Goal: Task Accomplishment & Management: Use online tool/utility

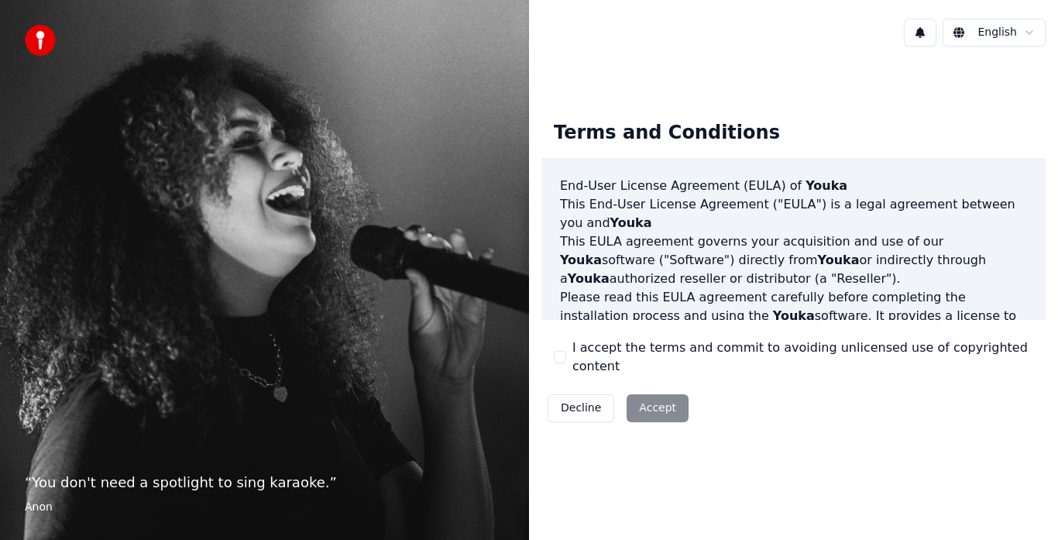
click at [562, 362] on button "I accept the terms and commit to avoiding unlicensed use of copyrighted content" at bounding box center [560, 357] width 12 height 12
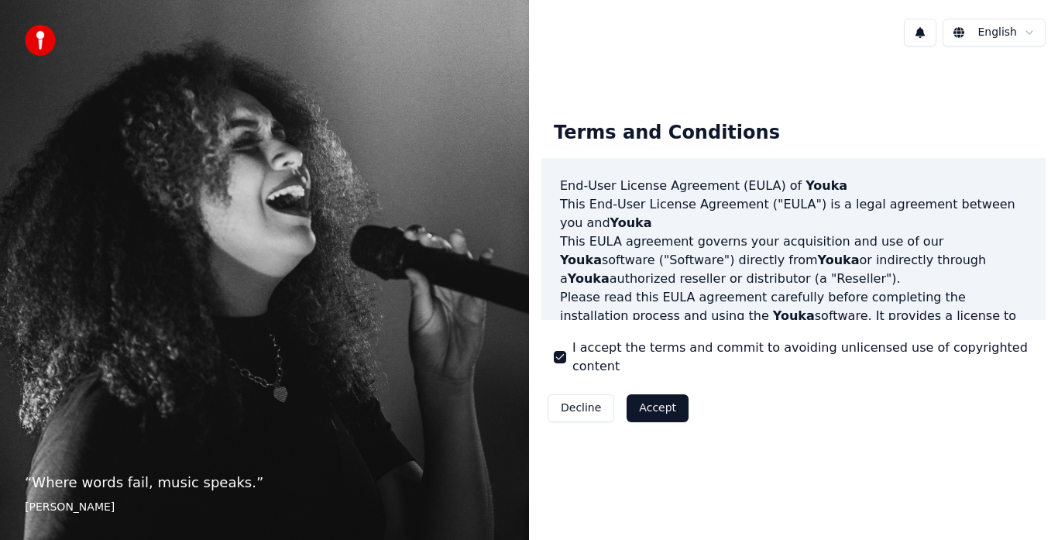
click at [659, 404] on button "Accept" at bounding box center [658, 408] width 62 height 28
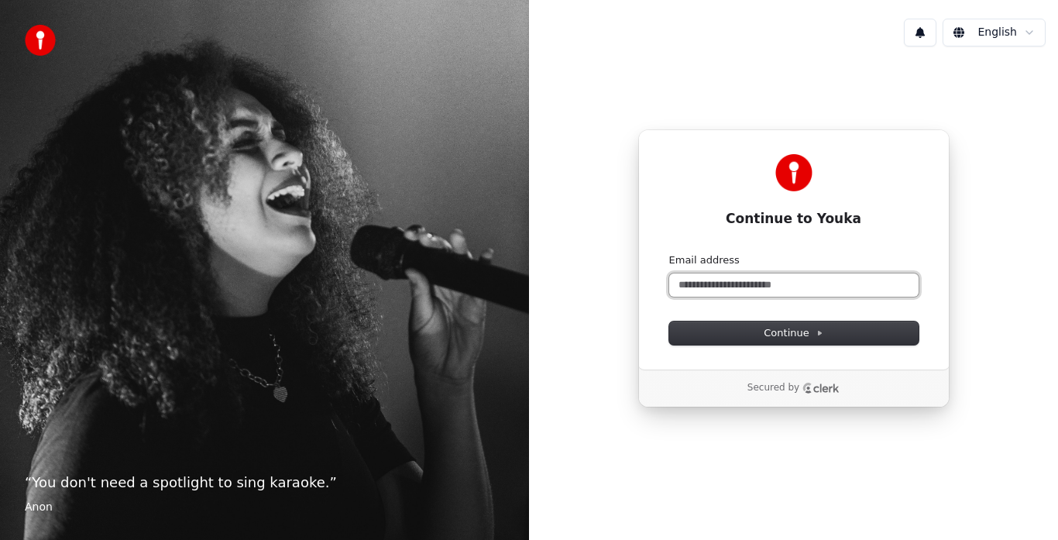
click at [731, 278] on input "Email address" at bounding box center [793, 284] width 249 height 23
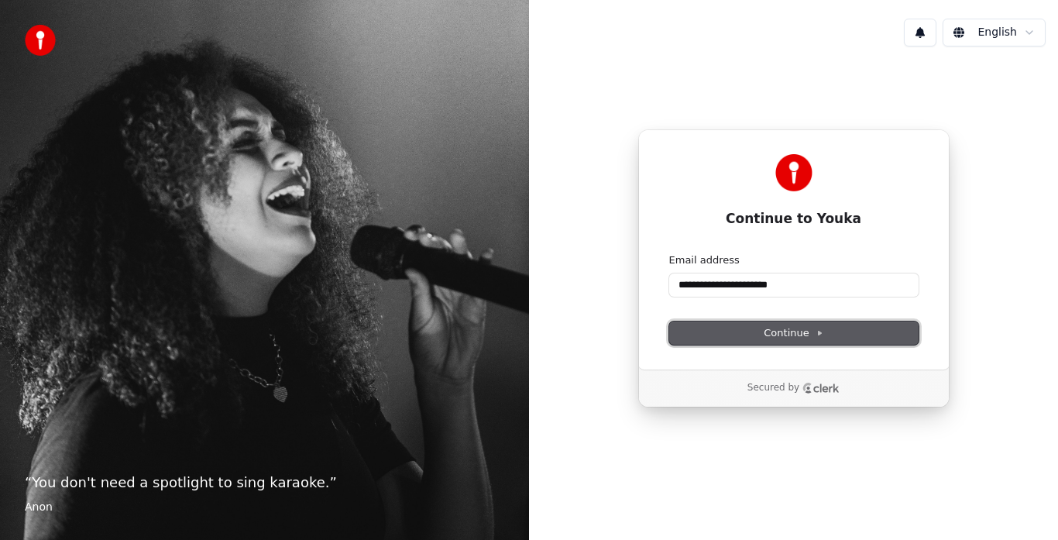
click at [780, 339] on span "Continue" at bounding box center [793, 333] width 59 height 14
type input "**********"
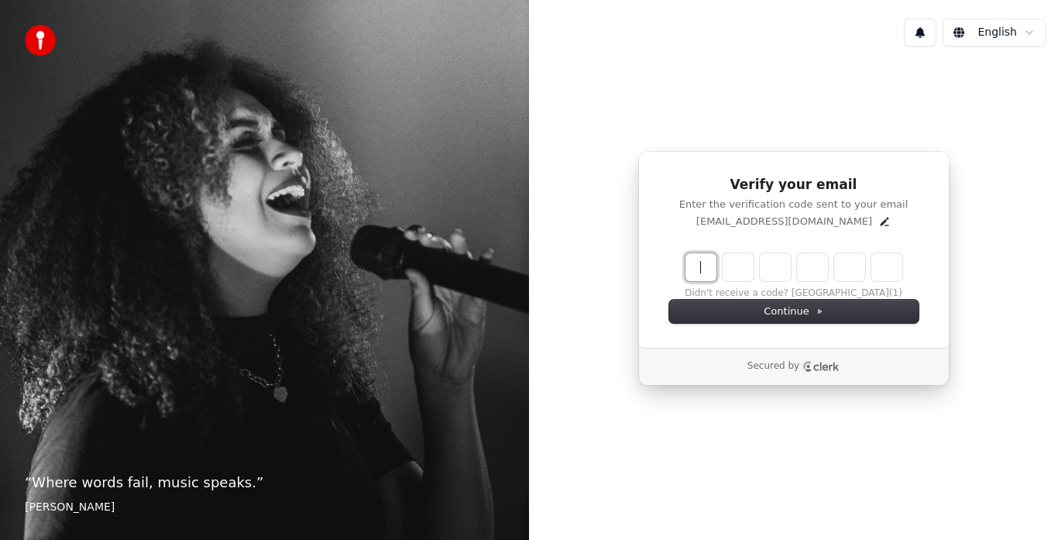
click at [702, 273] on input "Enter verification code" at bounding box center [810, 267] width 248 height 28
type input "******"
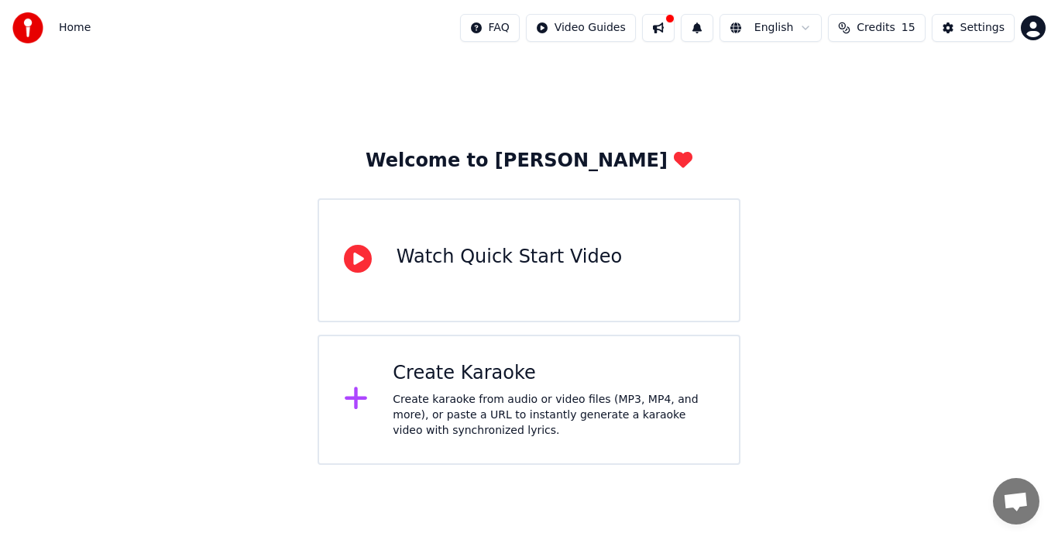
click at [534, 374] on div "Create Karaoke" at bounding box center [553, 373] width 321 height 25
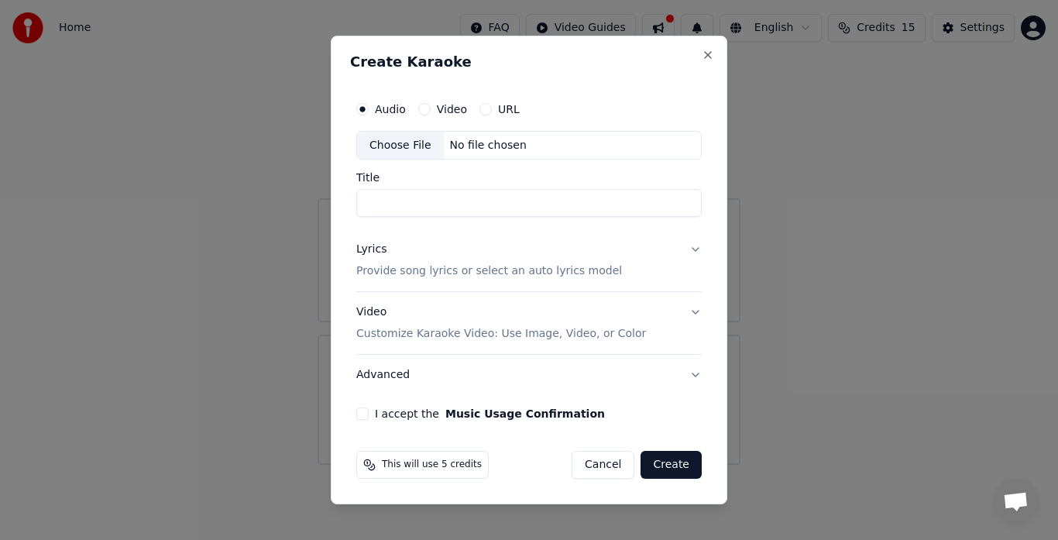
click at [673, 468] on button "Create" at bounding box center [671, 465] width 61 height 28
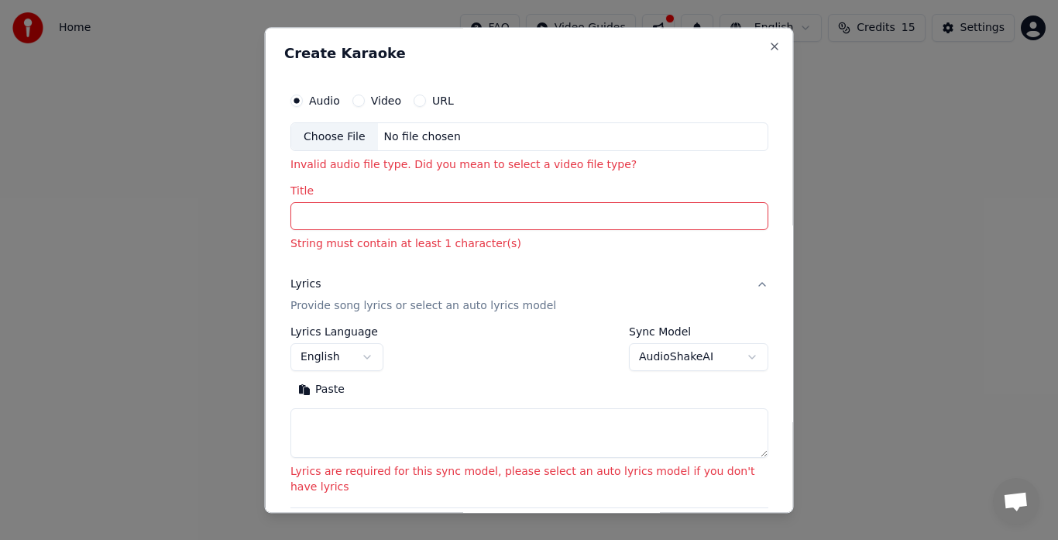
click at [348, 139] on div "Choose File" at bounding box center [334, 137] width 87 height 28
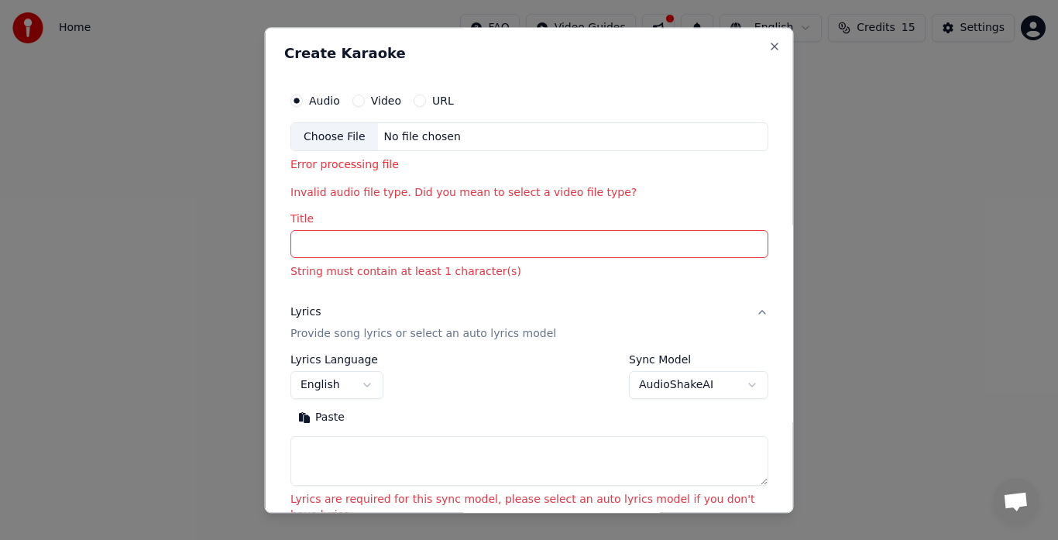
click at [380, 239] on input "Title" at bounding box center [529, 245] width 478 height 28
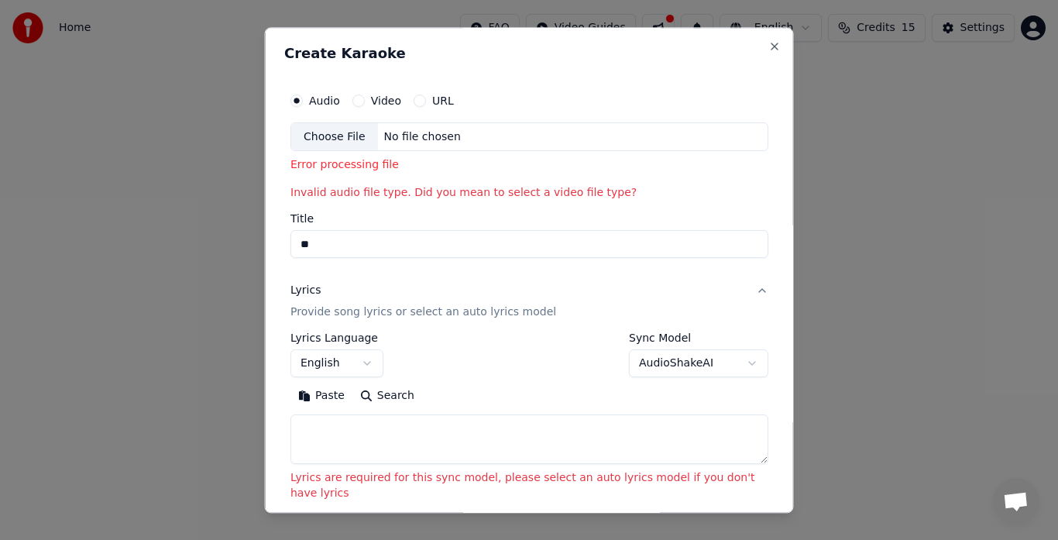
type input "*"
type input "**********"
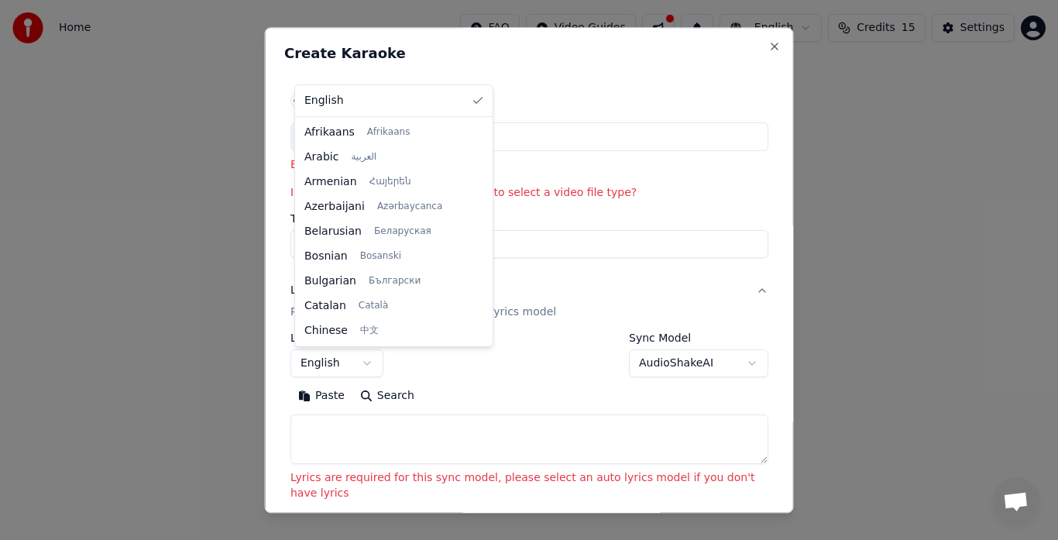
click at [371, 359] on body "**********" at bounding box center [529, 232] width 1058 height 465
click at [395, 364] on body "**********" at bounding box center [529, 232] width 1058 height 465
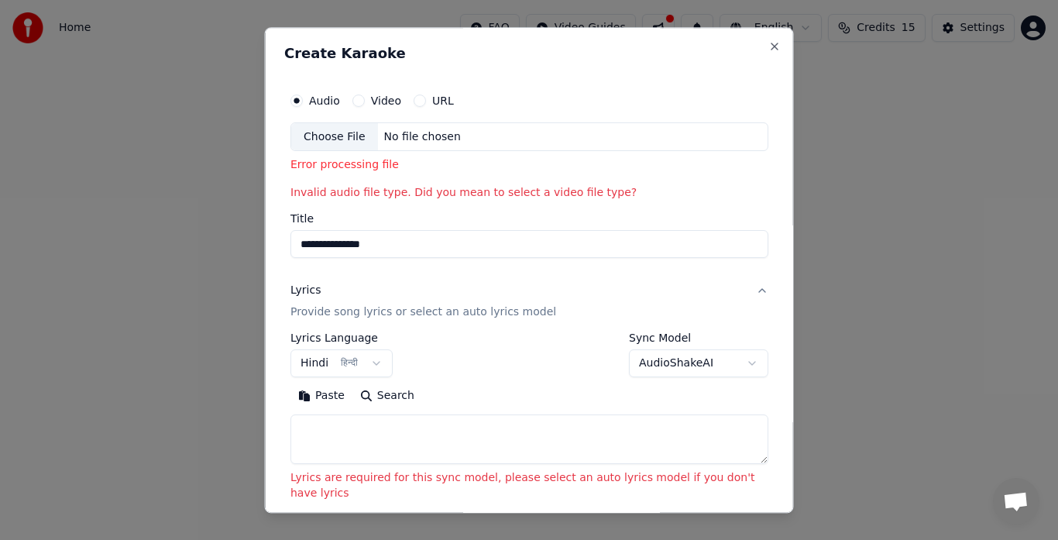
click at [544, 439] on textarea at bounding box center [529, 440] width 478 height 50
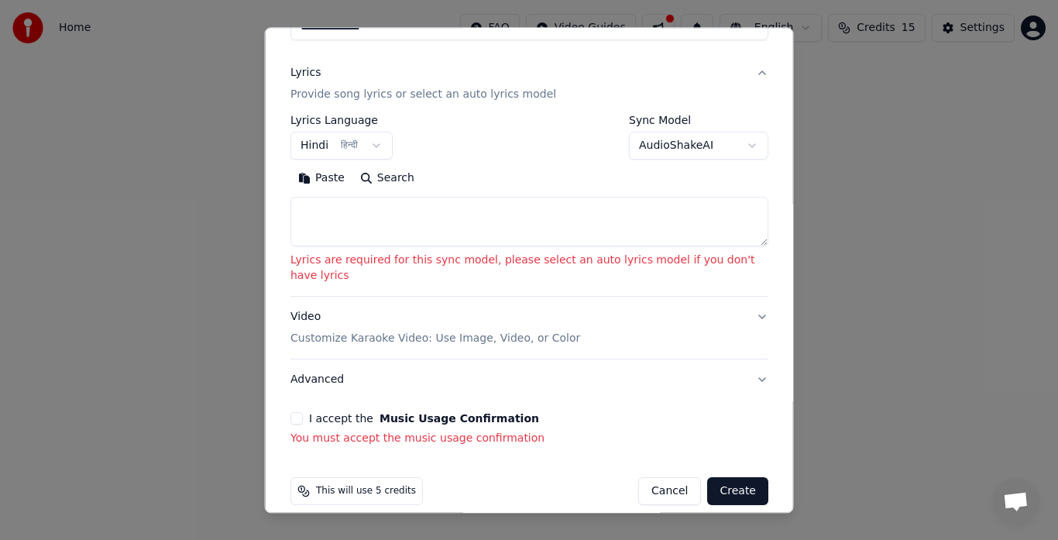
scroll to position [220, 0]
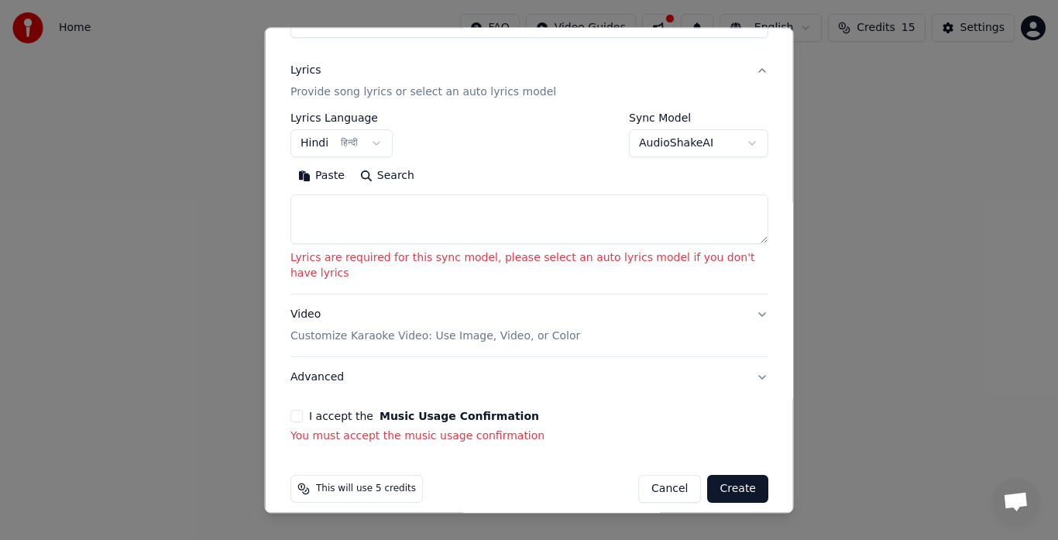
click at [301, 411] on button "I accept the Music Usage Confirmation" at bounding box center [296, 417] width 12 height 12
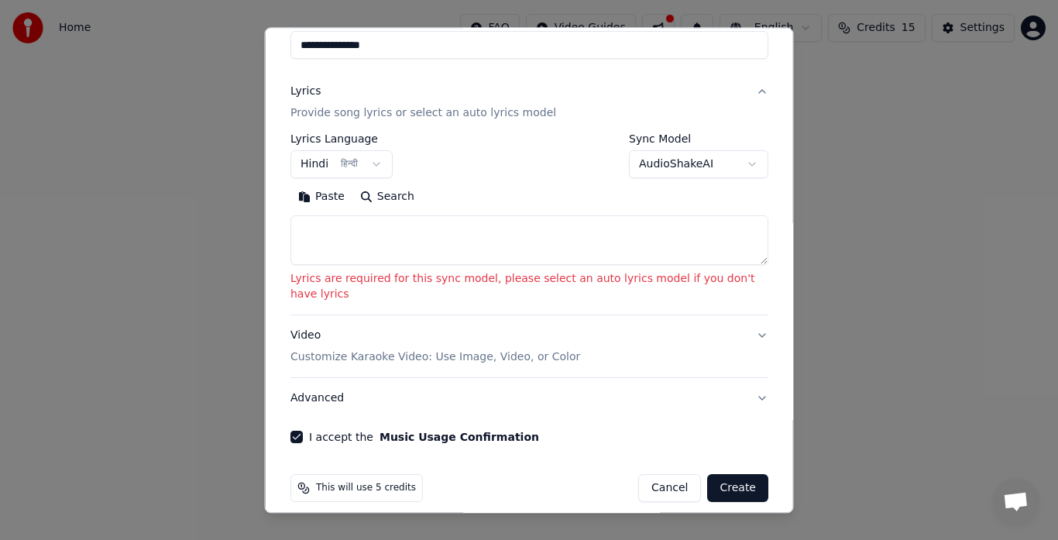
click at [710, 478] on button "Create" at bounding box center [737, 489] width 61 height 28
select select "**"
click at [717, 475] on button "Create" at bounding box center [737, 489] width 61 height 28
click at [442, 237] on textarea at bounding box center [529, 241] width 478 height 50
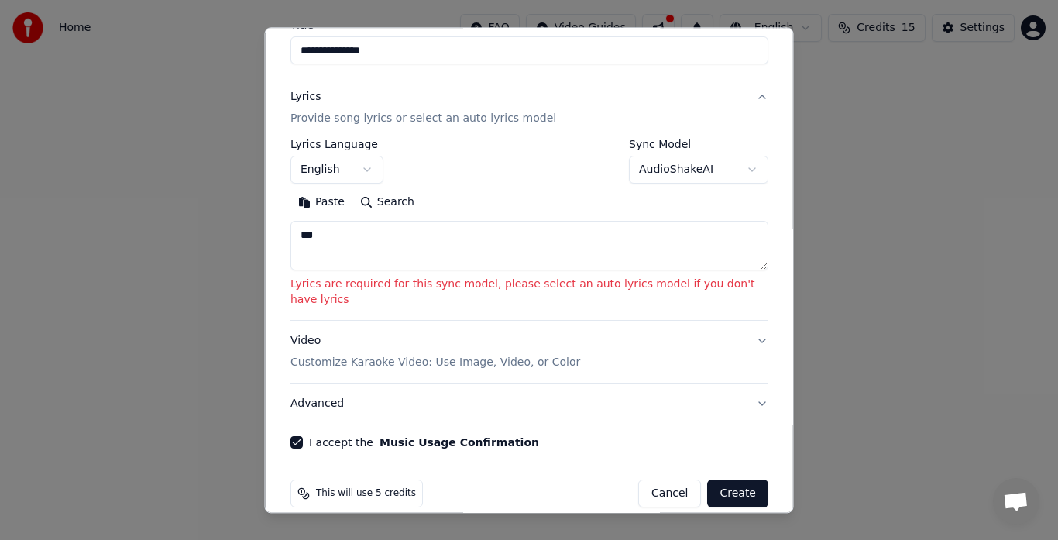
scroll to position [177, 0]
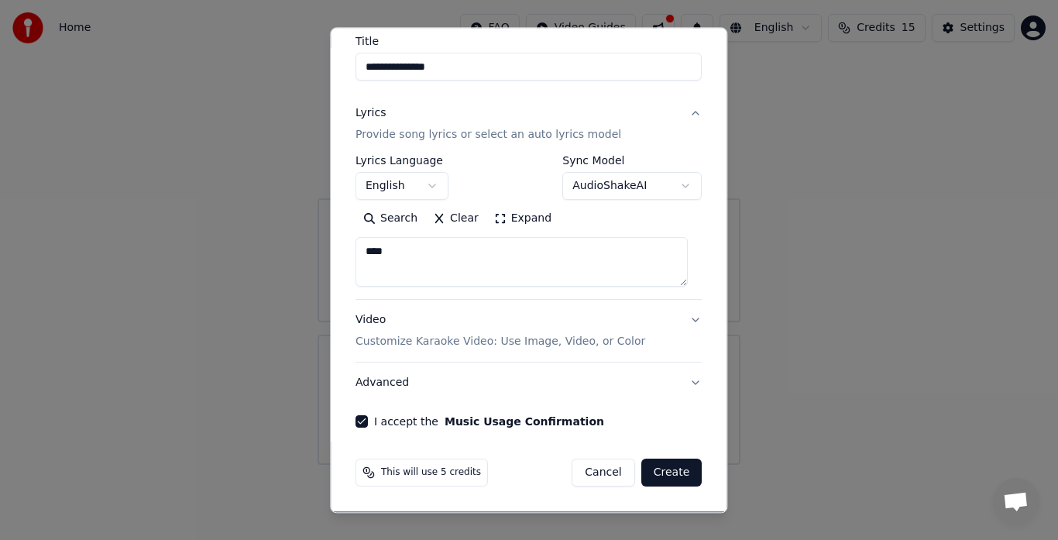
type textarea "****"
click at [661, 479] on button "Create" at bounding box center [671, 473] width 61 height 28
select select
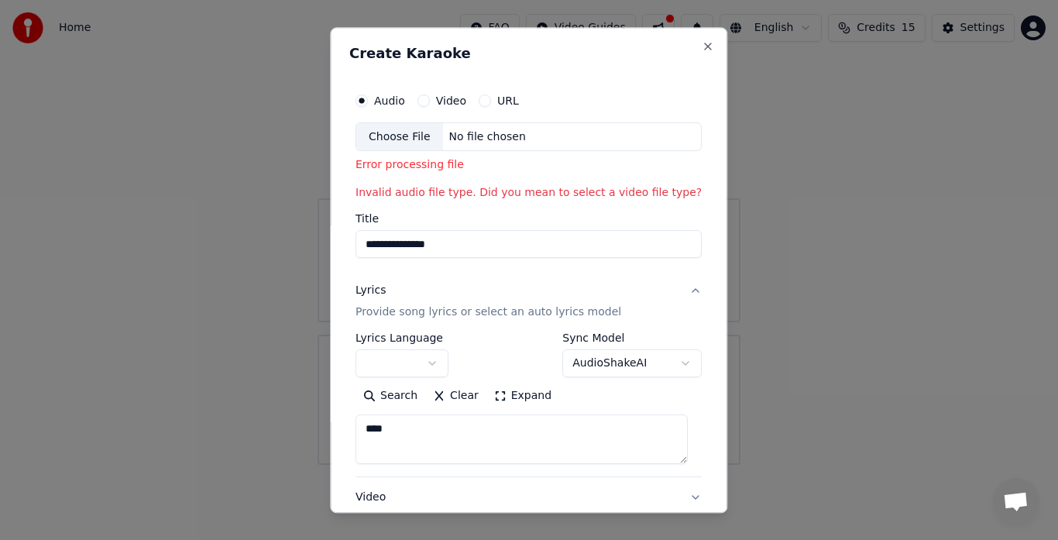
scroll to position [1, 0]
click at [422, 129] on div "Choose File" at bounding box center [399, 136] width 87 height 28
click at [495, 130] on div "No file chosen" at bounding box center [487, 136] width 89 height 15
click at [490, 101] on div "URL" at bounding box center [499, 100] width 40 height 12
click at [484, 101] on button "URL" at bounding box center [485, 100] width 12 height 12
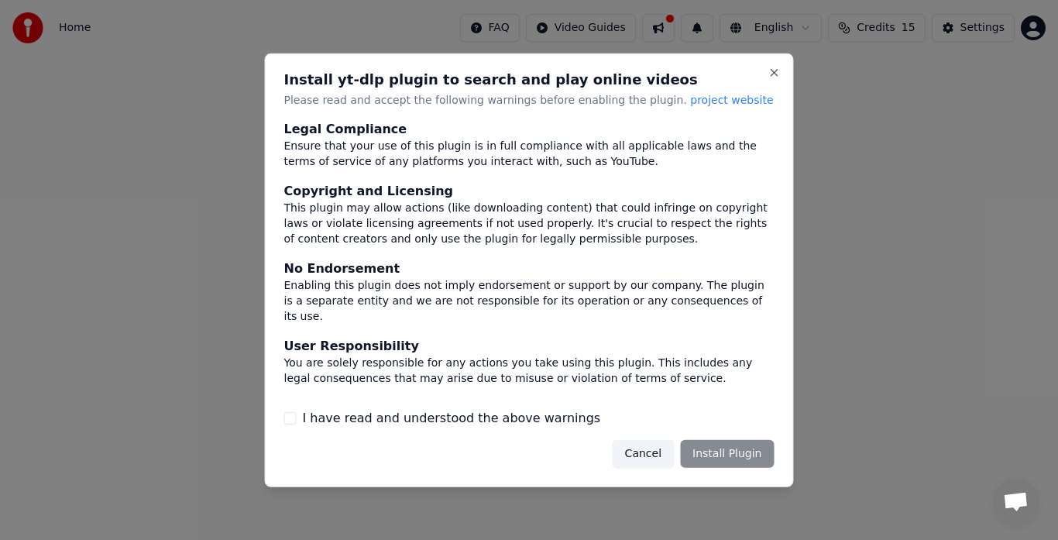
click at [720, 455] on div "Cancel Install Plugin" at bounding box center [694, 454] width 162 height 28
click at [737, 455] on div "Cancel Install Plugin" at bounding box center [694, 454] width 162 height 28
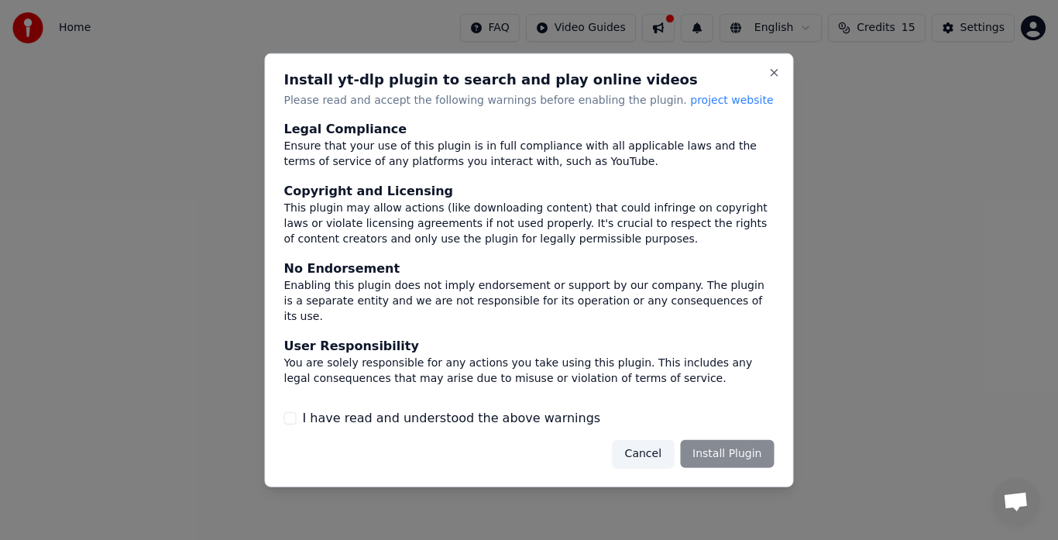
scroll to position [105, 0]
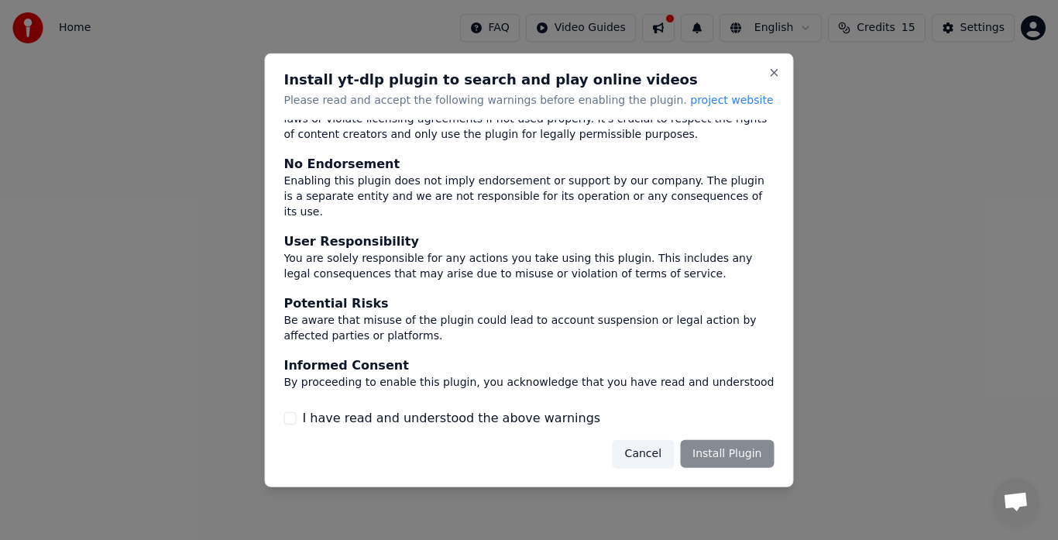
click at [294, 416] on button "I have read and understood the above warnings" at bounding box center [290, 418] width 12 height 12
click at [734, 447] on button "Install Plugin" at bounding box center [727, 454] width 94 height 28
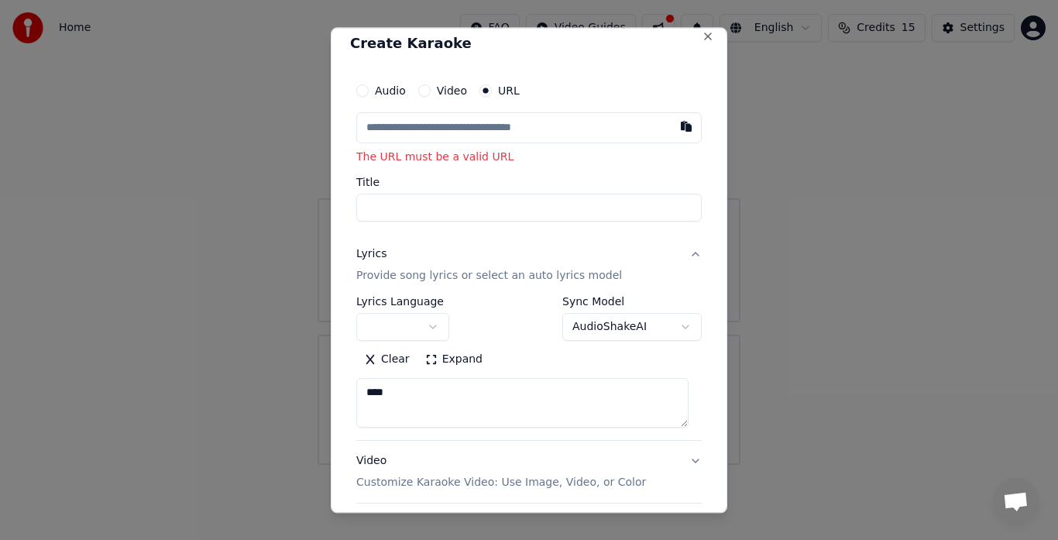
scroll to position [0, 0]
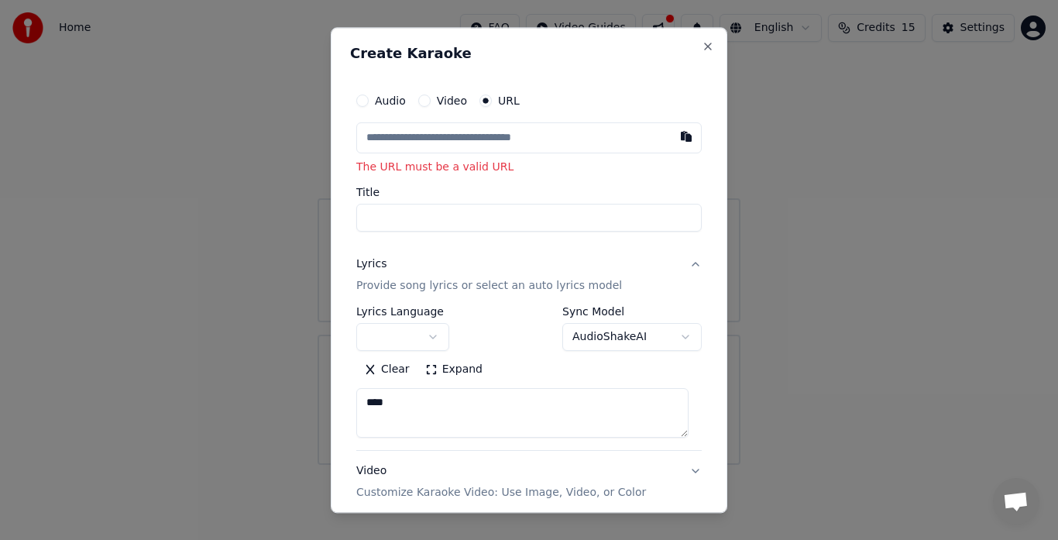
paste input "**********"
type input "**********"
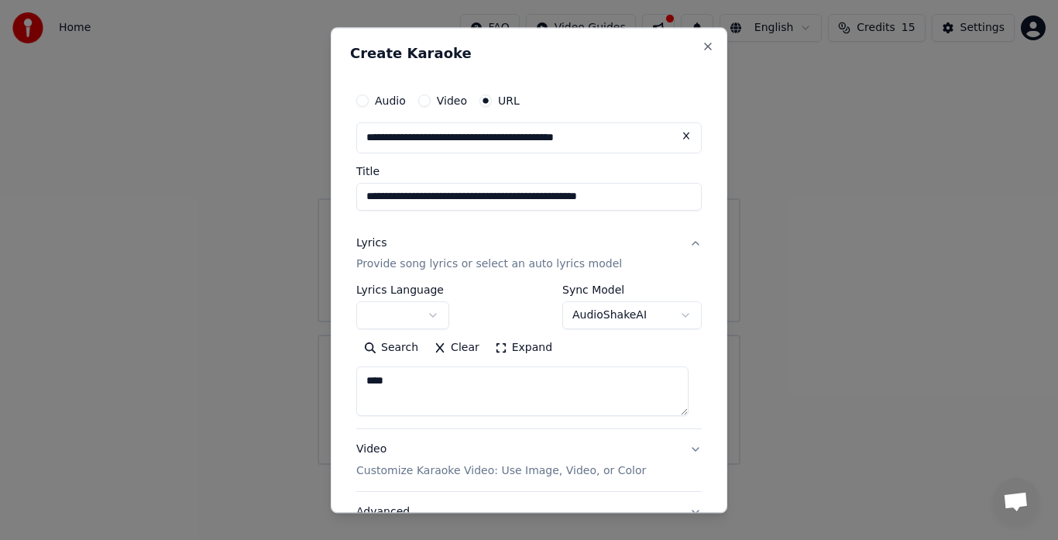
type input "**********"
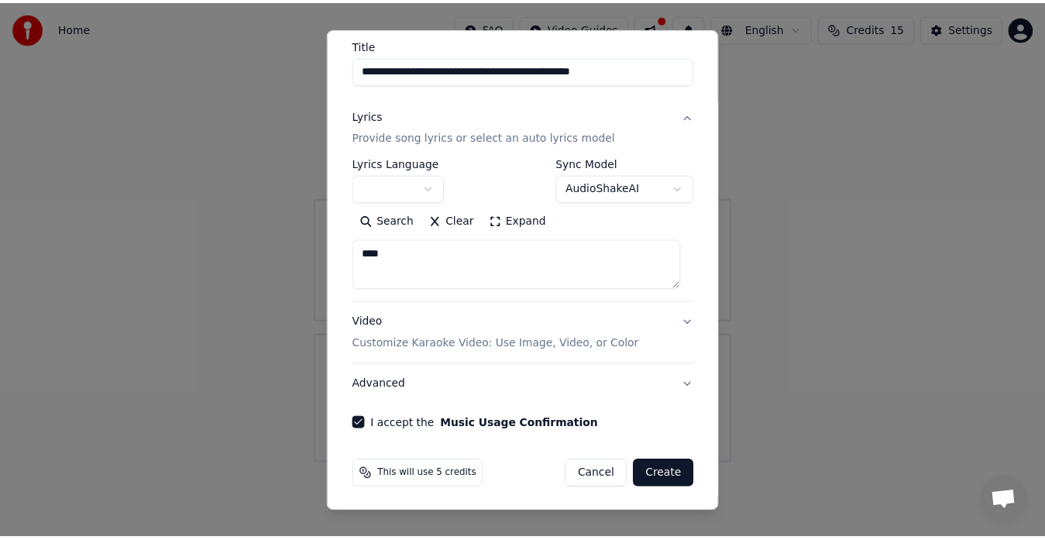
scroll to position [128, 0]
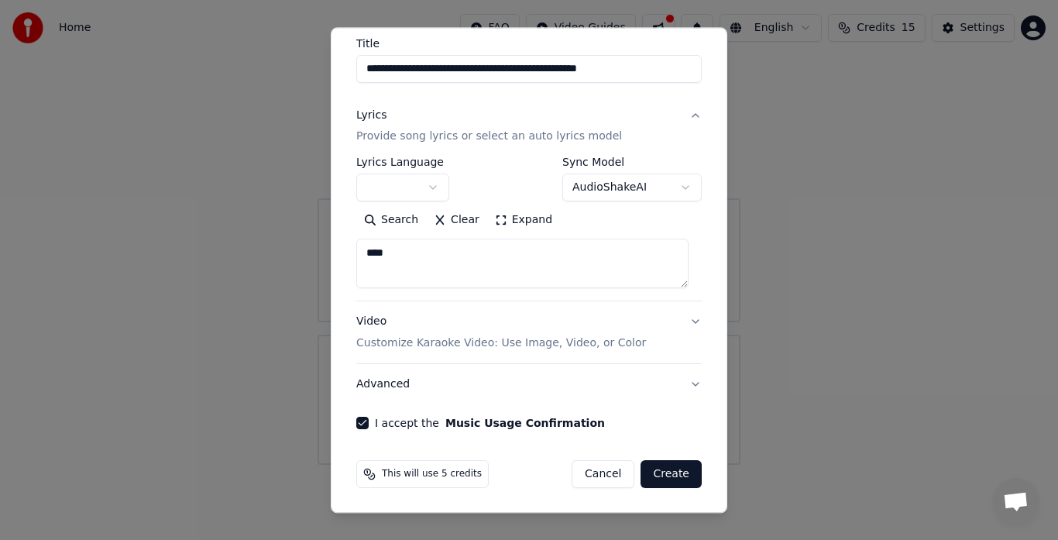
type input "**********"
click at [662, 471] on button "Create" at bounding box center [671, 475] width 61 height 28
type input "**********"
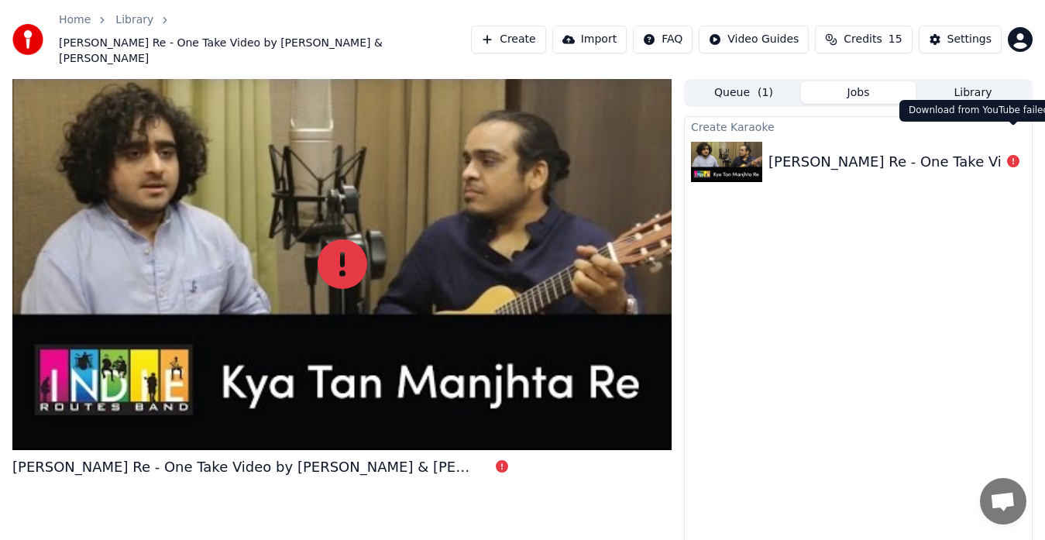
click at [1012, 155] on icon at bounding box center [1013, 161] width 12 height 12
click at [930, 151] on div "Kya Tan Manjta Re - One Take Video by Aabhas & Shreyas" at bounding box center [1036, 162] width 536 height 22
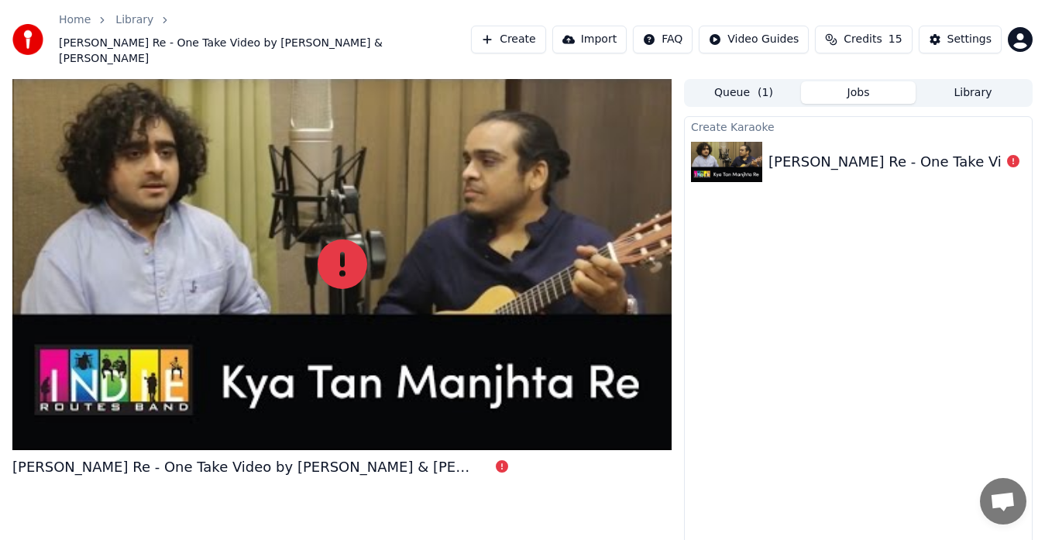
click at [751, 142] on img at bounding box center [726, 162] width 71 height 40
click at [339, 249] on icon at bounding box center [343, 264] width 50 height 50
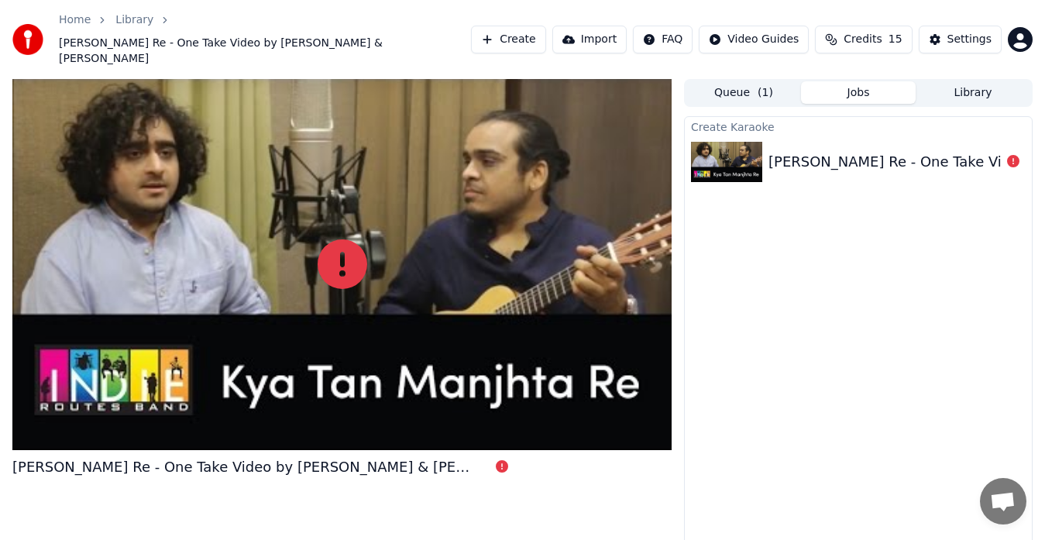
click at [339, 249] on icon at bounding box center [343, 264] width 50 height 50
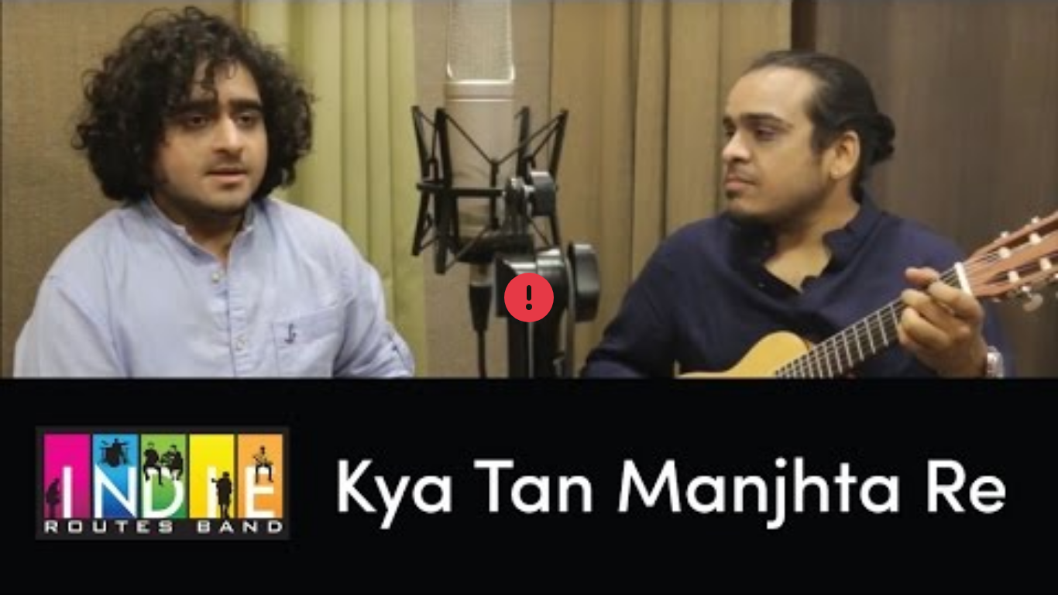
click at [339, 266] on div at bounding box center [529, 297] width 1058 height 595
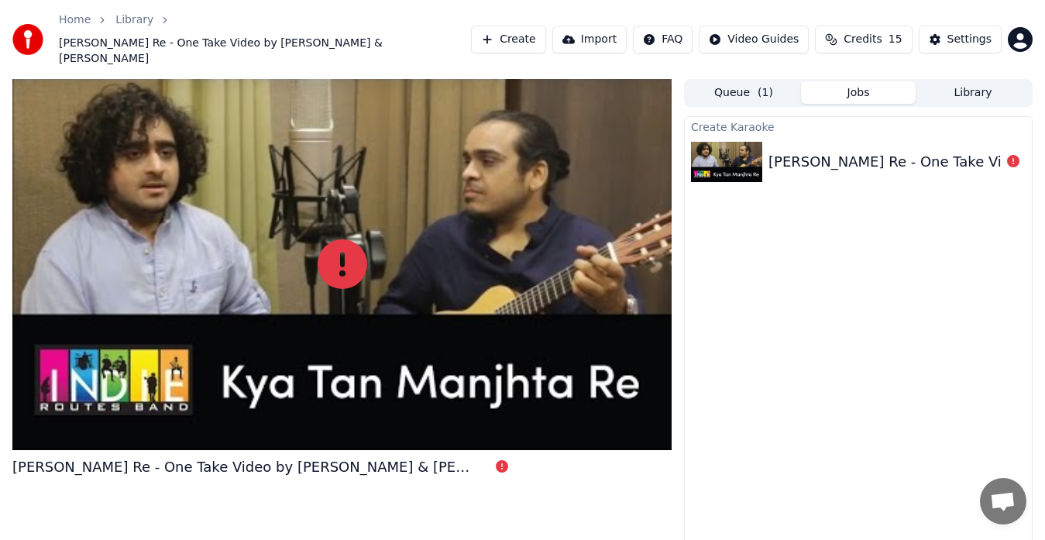
click at [785, 279] on div "Create Karaoke Kya Tan Manjta Re - One Take Video by Aabhas & Shreyas" at bounding box center [858, 345] width 349 height 459
click at [600, 26] on button "Import" at bounding box center [589, 40] width 74 height 28
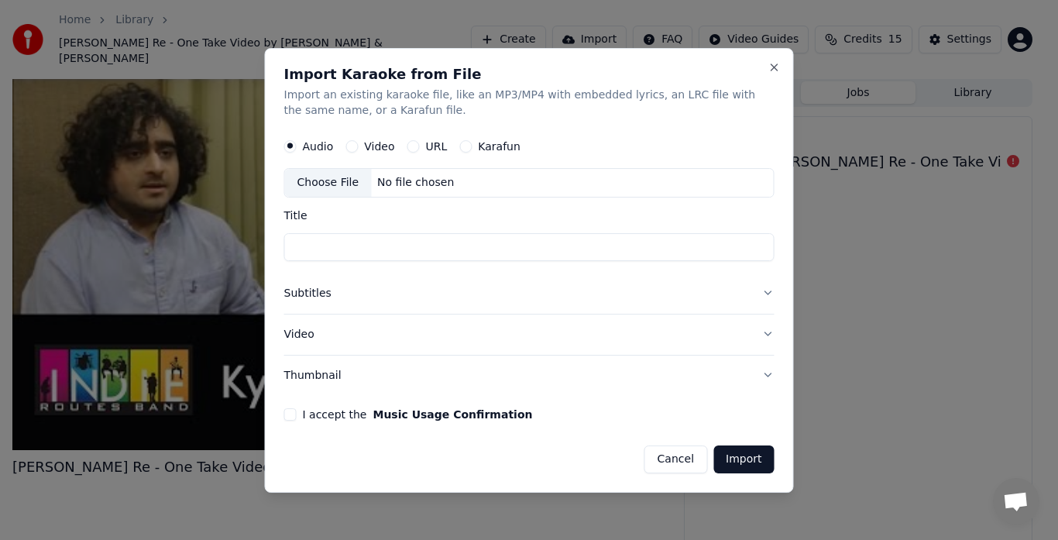
click at [347, 175] on div "Choose File" at bounding box center [328, 183] width 87 height 28
type input "**********"
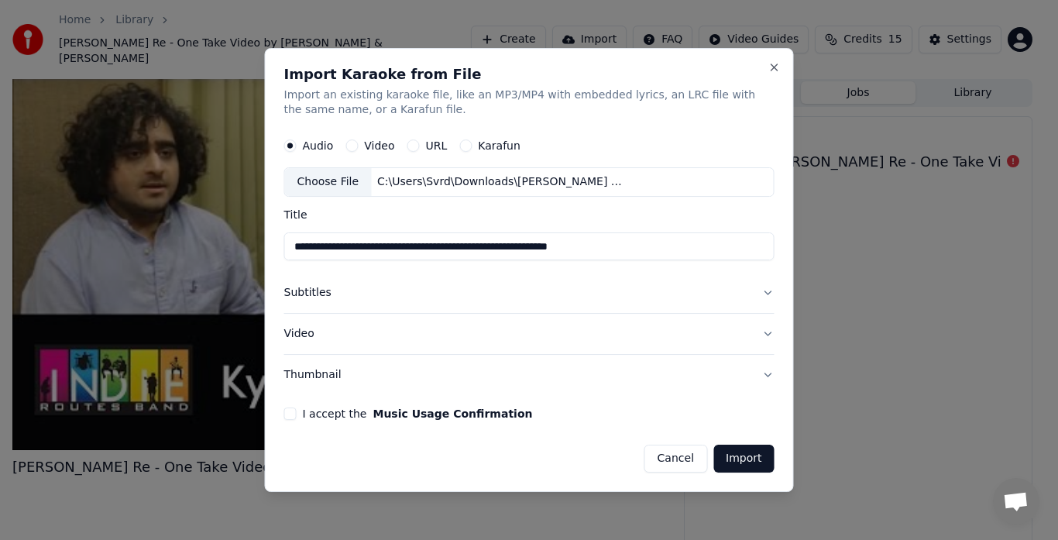
click at [288, 409] on button "I accept the Music Usage Confirmation" at bounding box center [290, 413] width 12 height 12
click at [734, 464] on button "Import" at bounding box center [743, 459] width 60 height 28
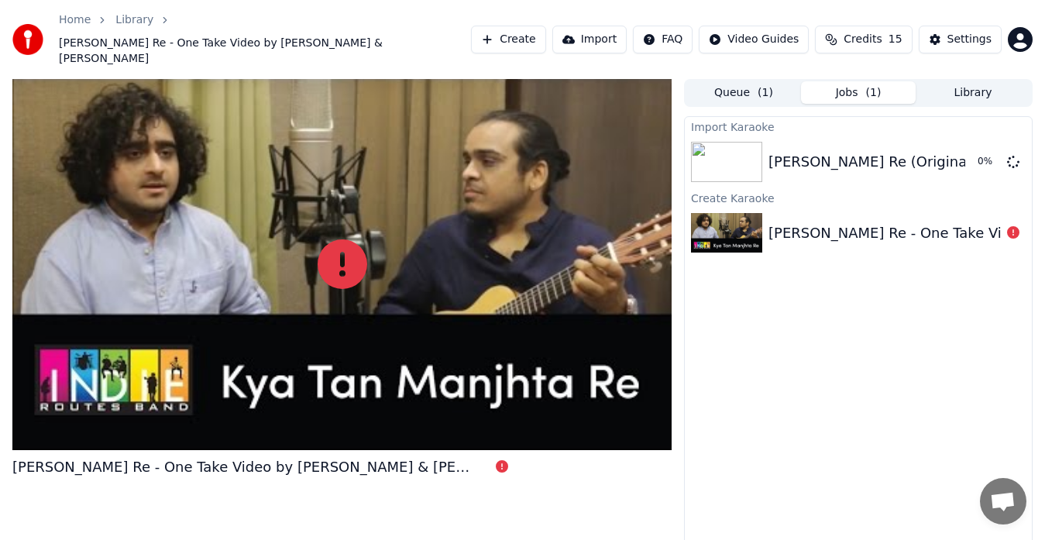
click at [721, 213] on img at bounding box center [726, 233] width 71 height 40
click at [955, 290] on div "Import Karaoke Kya Tan Manjta Re (Original) - One Take Video by Aabhas & Shreya…" at bounding box center [858, 345] width 349 height 459
click at [992, 148] on button "Play" at bounding box center [976, 162] width 49 height 28
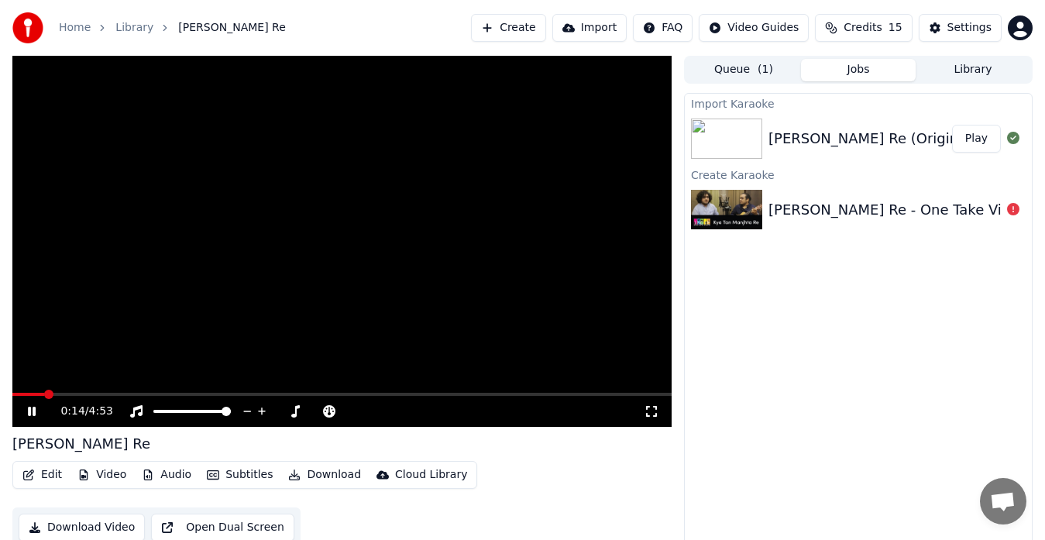
scroll to position [12, 0]
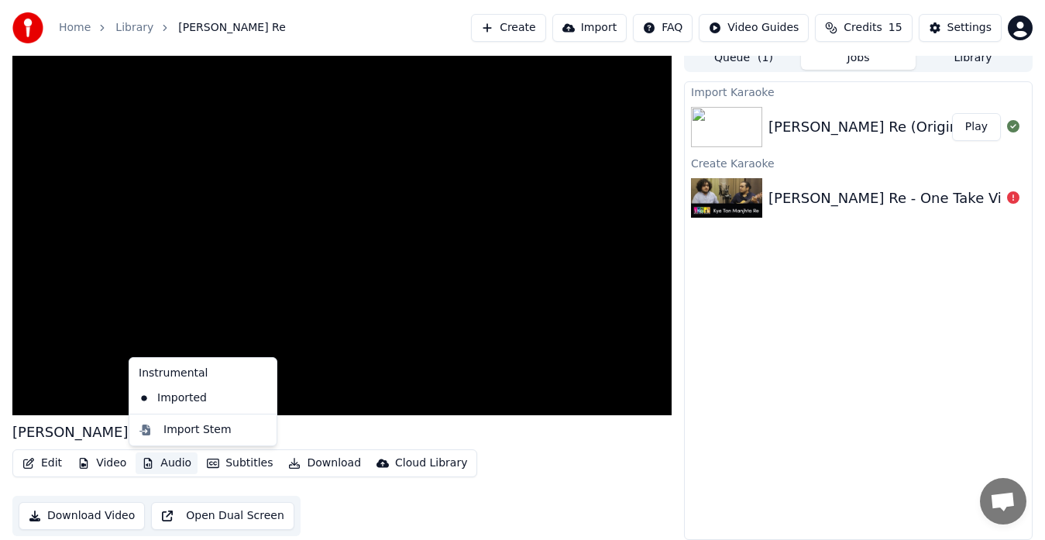
click at [170, 466] on button "Audio" at bounding box center [167, 463] width 62 height 22
click at [193, 423] on div "Import Stem" at bounding box center [197, 429] width 68 height 15
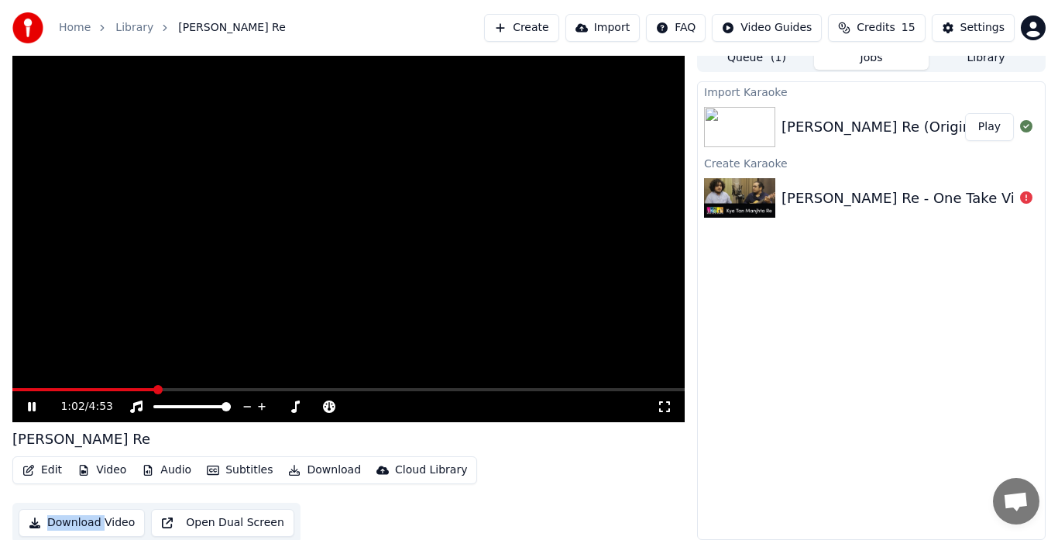
click at [799, 30] on html "Home Library Kya Tan Manjta Re Create Import FAQ Video Guides Credits 15 Settin…" at bounding box center [529, 258] width 1058 height 540
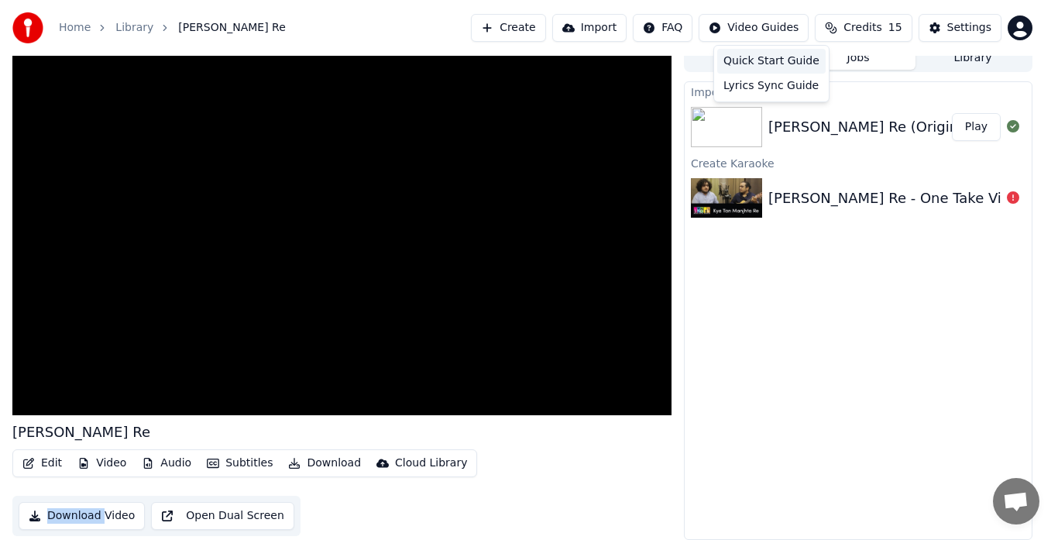
click at [789, 60] on div "Quick Start Guide" at bounding box center [771, 61] width 108 height 25
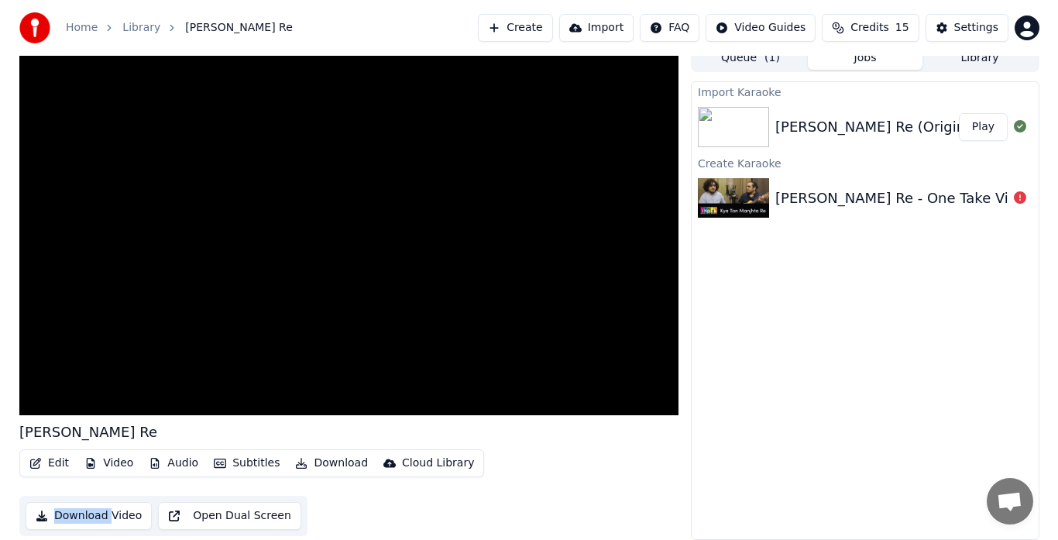
scroll to position [0, 0]
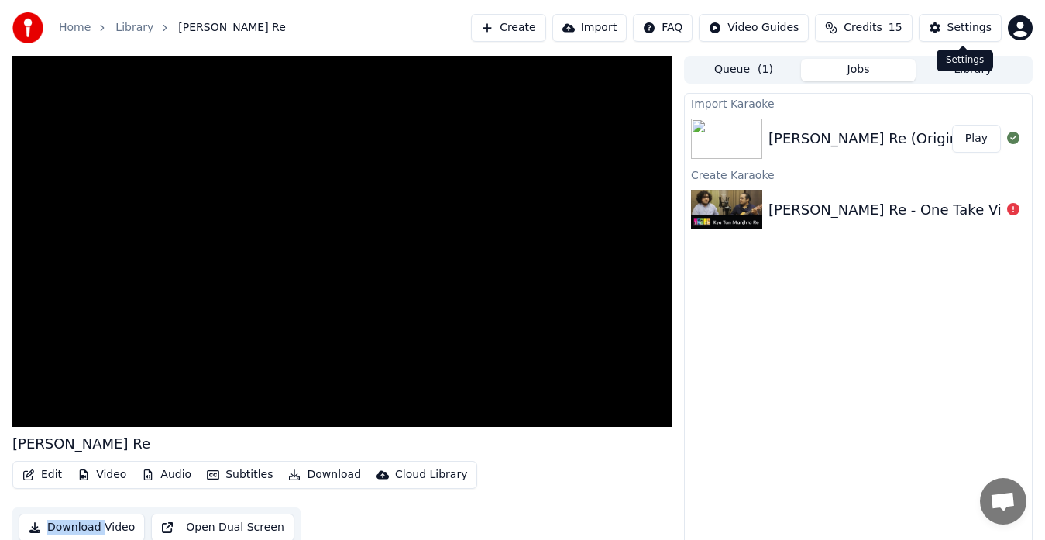
click at [940, 20] on button "Settings" at bounding box center [960, 28] width 83 height 28
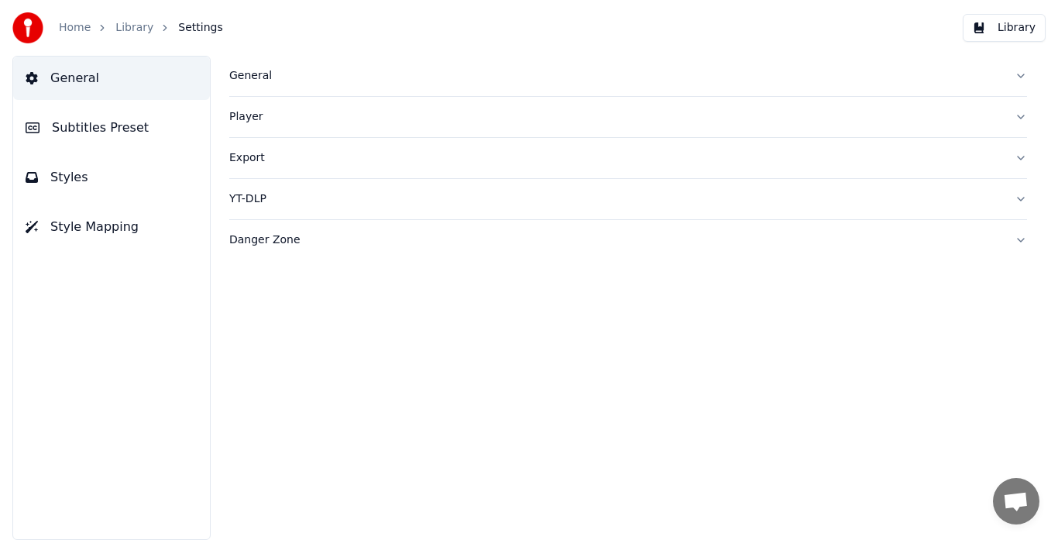
click at [1019, 153] on button "Export" at bounding box center [628, 158] width 798 height 40
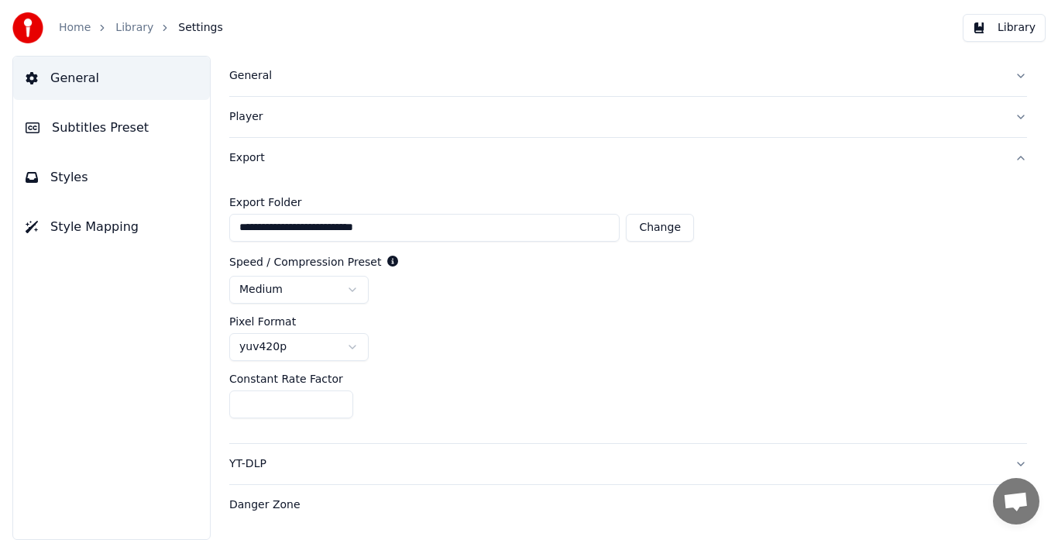
click at [397, 455] on button "YT-DLP" at bounding box center [628, 464] width 798 height 40
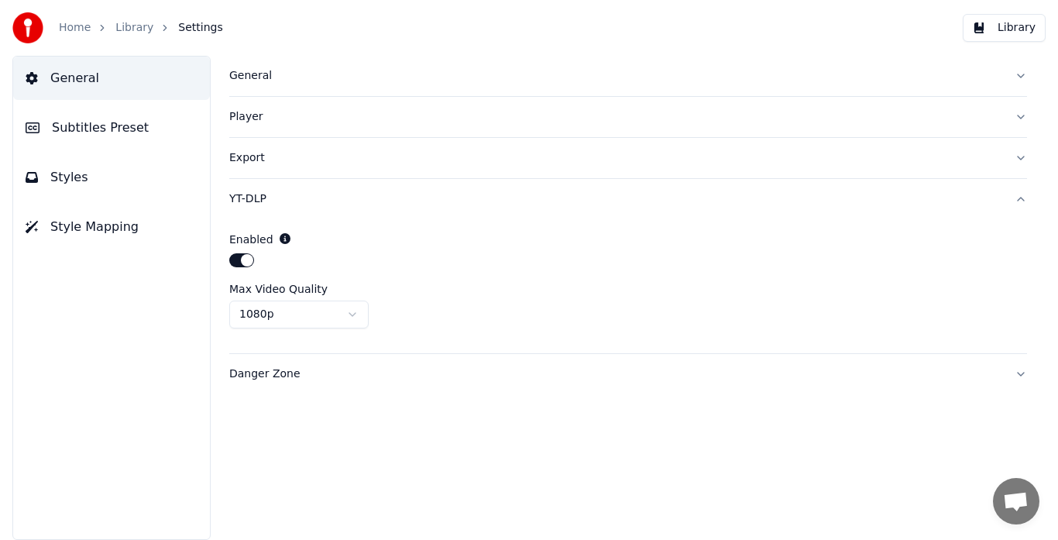
click at [284, 376] on div "Danger Zone" at bounding box center [615, 373] width 773 height 15
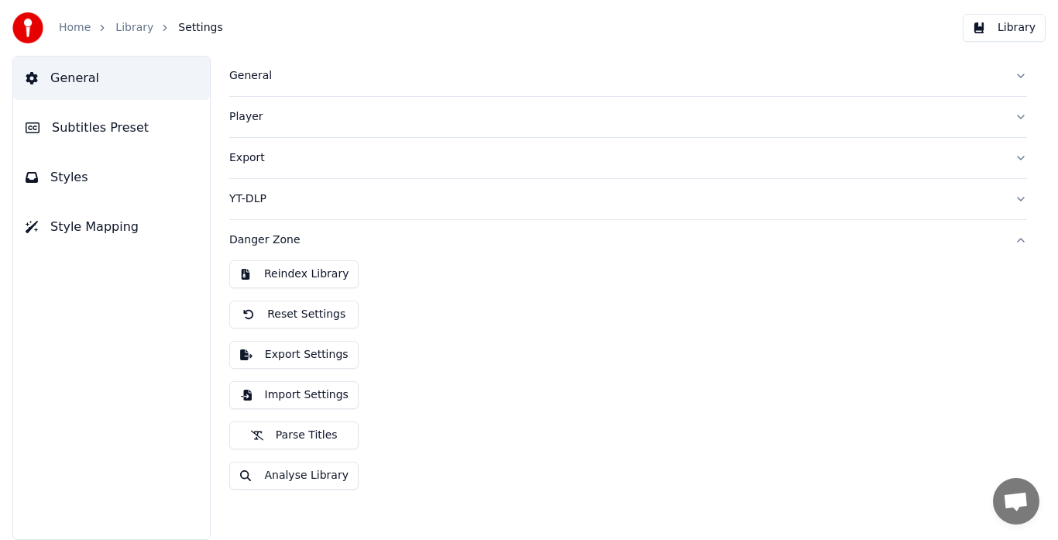
click at [141, 177] on button "Styles" at bounding box center [111, 177] width 197 height 43
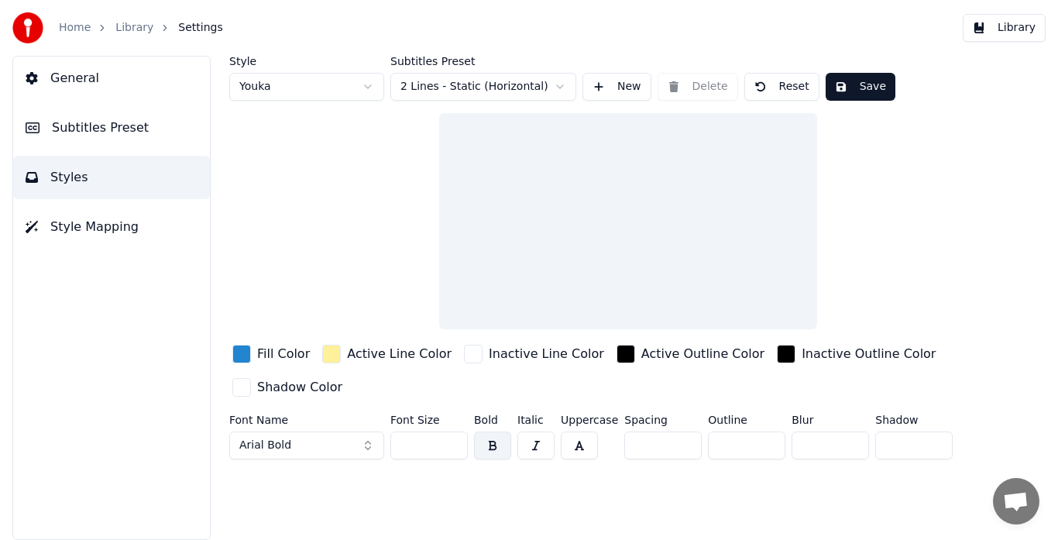
click at [97, 229] on span "Style Mapping" at bounding box center [94, 227] width 88 height 19
